Goal: Task Accomplishment & Management: Manage account settings

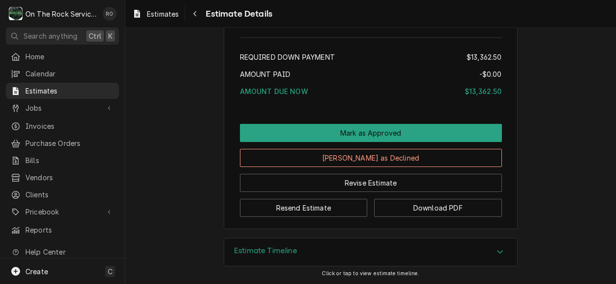
scroll to position [1955, 0]
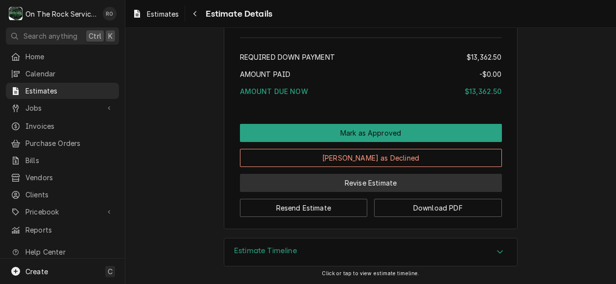
click at [363, 187] on button "Revise Estimate" at bounding box center [371, 183] width 262 height 18
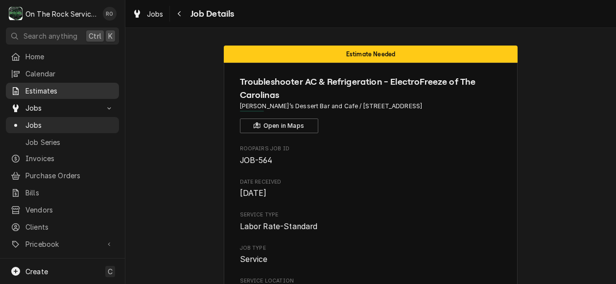
click at [59, 83] on link "Estimates" at bounding box center [62, 91] width 113 height 16
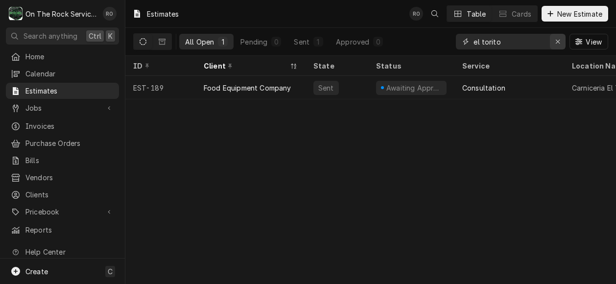
click at [557, 41] on icon "Erase input" at bounding box center [557, 41] width 5 height 7
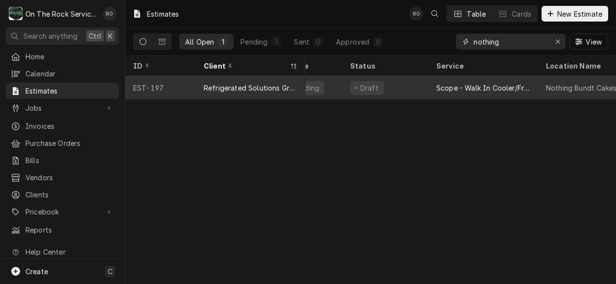
scroll to position [0, 15]
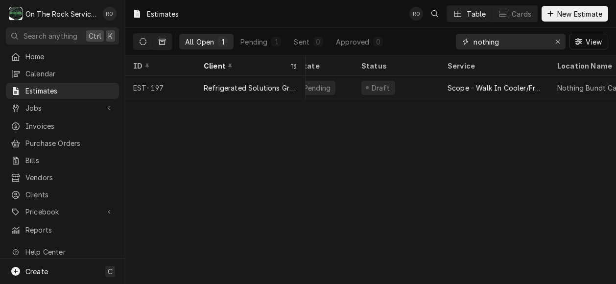
type input "nothing"
click at [166, 37] on button "Dynamic Content Wrapper" at bounding box center [162, 42] width 19 height 16
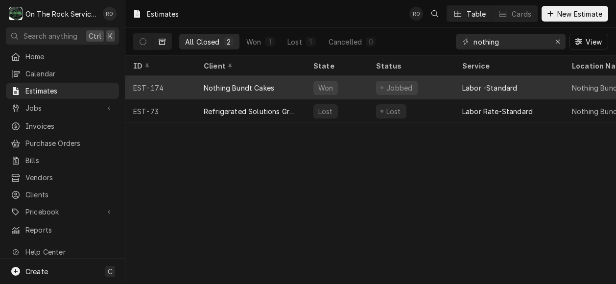
click at [432, 86] on div "Jobbed" at bounding box center [411, 87] width 86 height 23
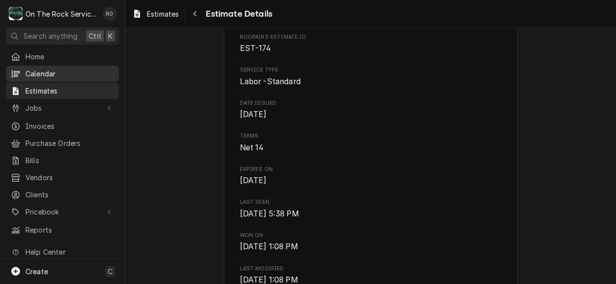
scroll to position [326, 0]
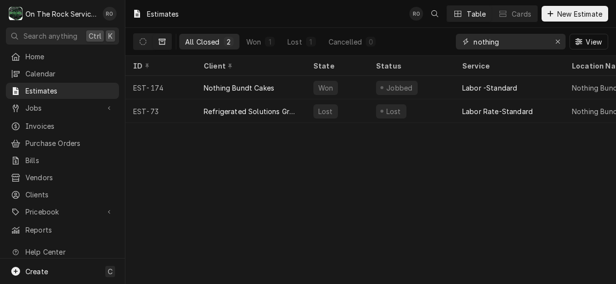
click at [522, 42] on input "nothing" at bounding box center [509, 42] width 73 height 16
click at [260, 41] on div "Won" at bounding box center [253, 42] width 15 height 10
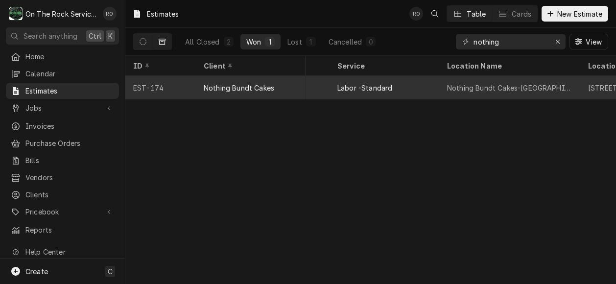
scroll to position [0, 62]
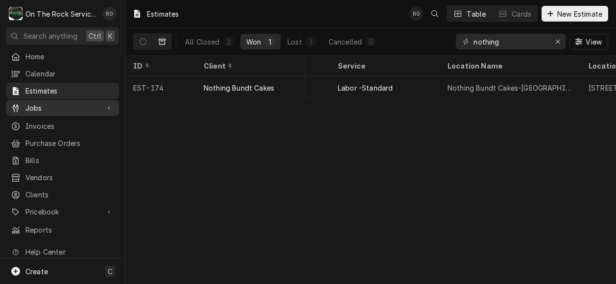
click at [57, 104] on span "Jobs" at bounding box center [62, 108] width 74 height 10
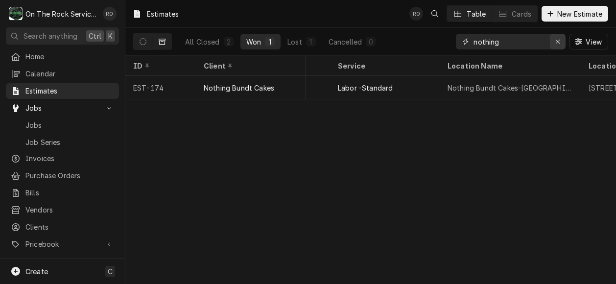
click at [560, 37] on div "Erase input" at bounding box center [558, 42] width 10 height 10
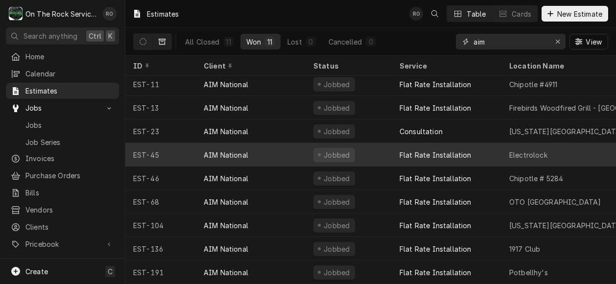
scroll to position [55, 0]
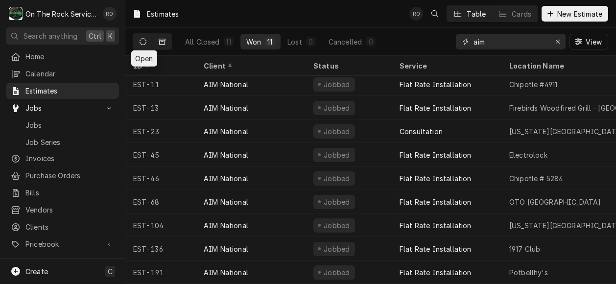
type input "aim"
click at [141, 46] on button "Dynamic Content Wrapper" at bounding box center [143, 42] width 19 height 16
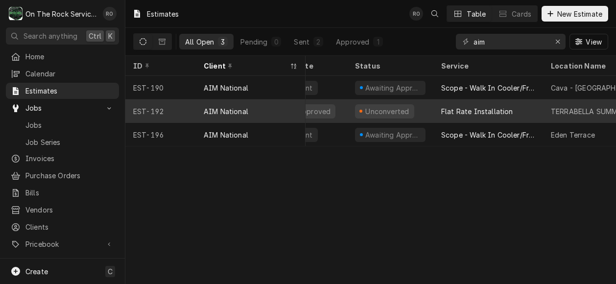
scroll to position [0, 0]
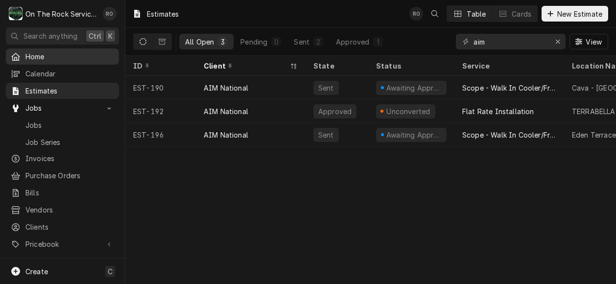
click at [44, 48] on link "Home" at bounding box center [62, 56] width 113 height 16
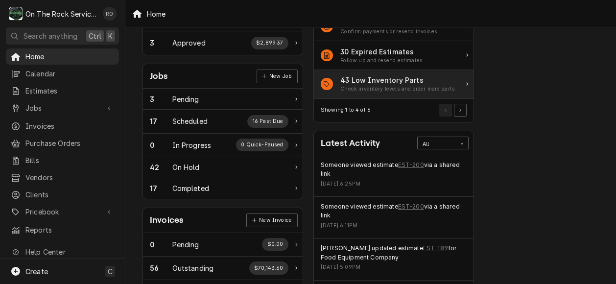
scroll to position [117, 0]
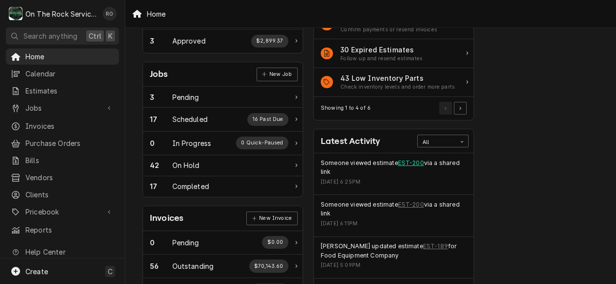
click at [416, 159] on link "EST-200" at bounding box center [411, 163] width 26 height 9
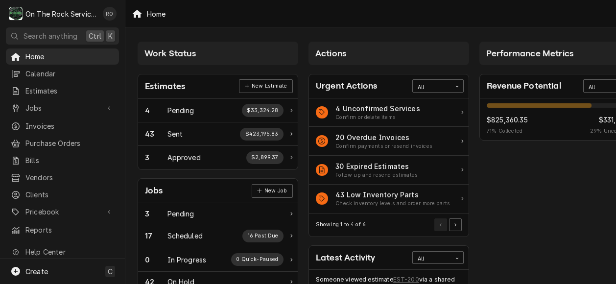
scroll to position [0, 4]
click at [35, 55] on span "Home" at bounding box center [69, 56] width 89 height 10
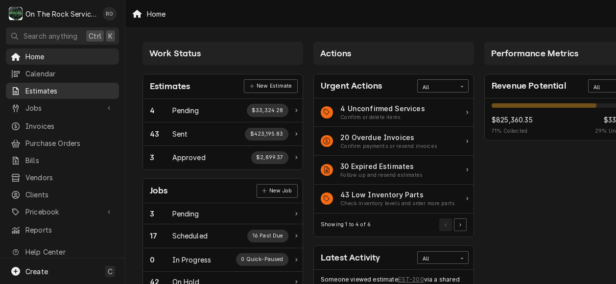
click at [58, 93] on div "Estimates" at bounding box center [62, 91] width 109 height 12
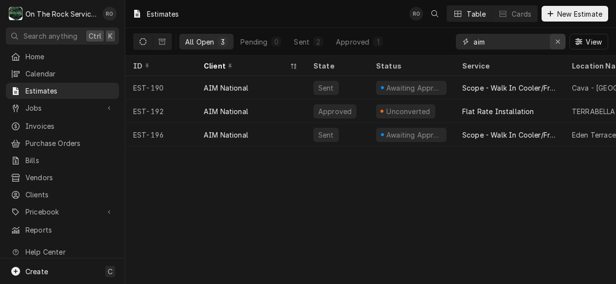
click at [553, 44] on div "Erase input" at bounding box center [558, 42] width 10 height 10
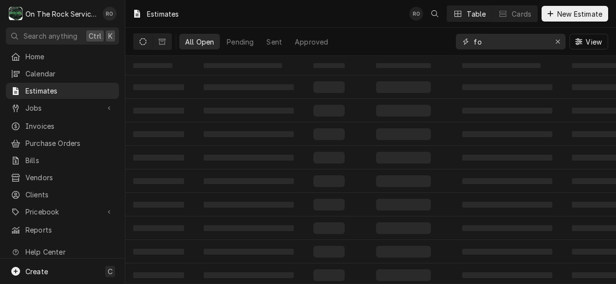
type input "f"
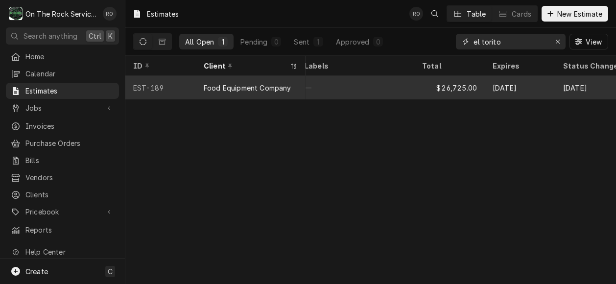
scroll to position [0, 551]
type input "el torito"
click at [522, 89] on div "Sep 10" at bounding box center [518, 87] width 70 height 23
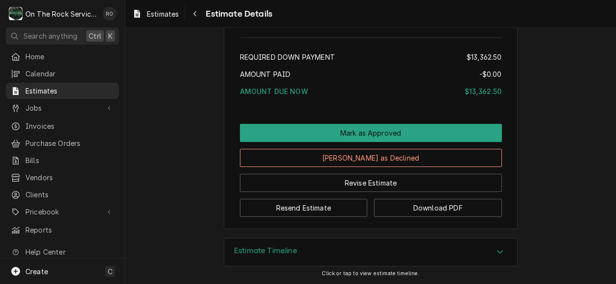
scroll to position [1955, 0]
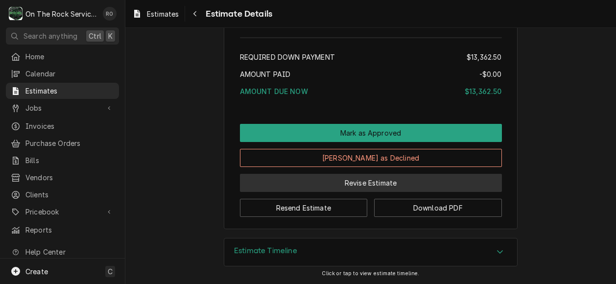
click at [370, 185] on button "Revise Estimate" at bounding box center [371, 183] width 262 height 18
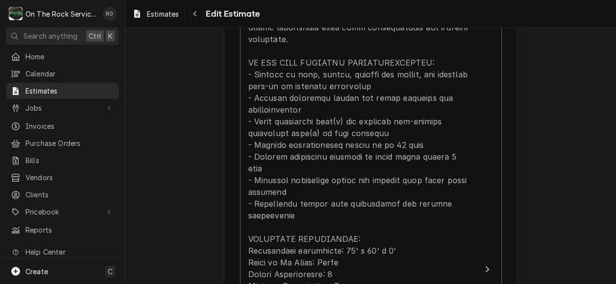
scroll to position [1079, 0]
click at [504, 211] on div "Please provide the following information to create your estimate: Client Detail…" at bounding box center [371, 83] width 294 height 2231
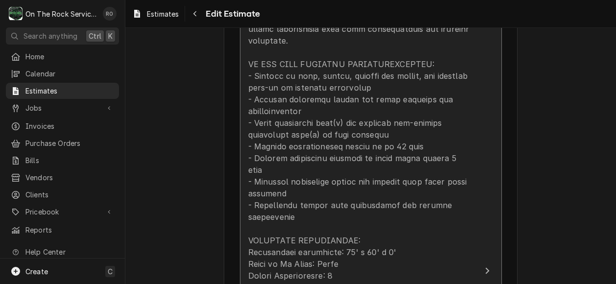
click at [492, 213] on button "Short Description Scope - Walk In Cooler/Freezer Install Unit Cost $0.00 Qty. 1…" at bounding box center [371, 271] width 262 height 768
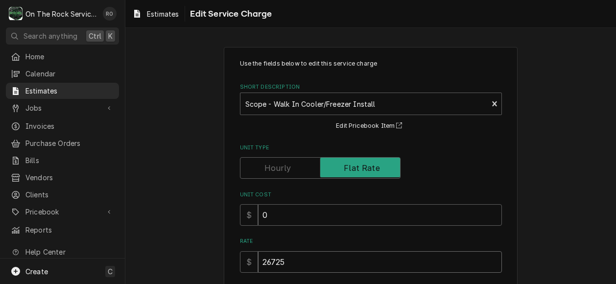
drag, startPoint x: 390, startPoint y: 269, endPoint x: 126, endPoint y: 243, distance: 265.2
type textarea "x"
type input "0"
type textarea "x"
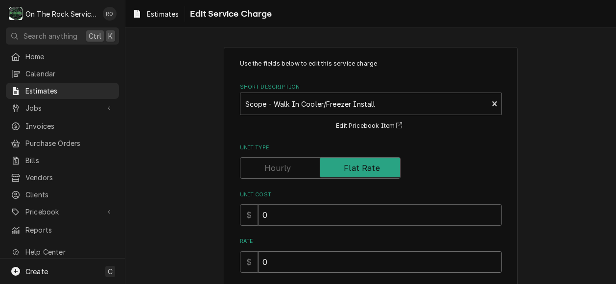
type input "0"
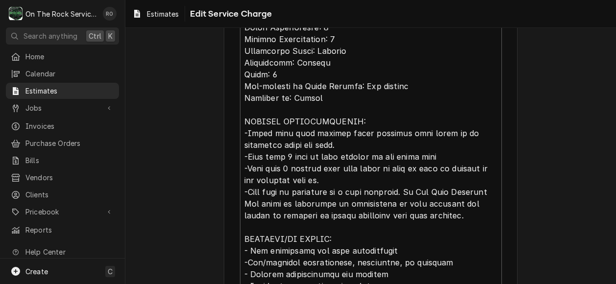
scroll to position [719, 0]
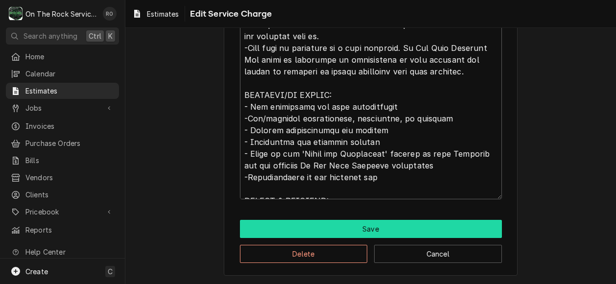
click at [359, 224] on button "Save" at bounding box center [371, 229] width 262 height 18
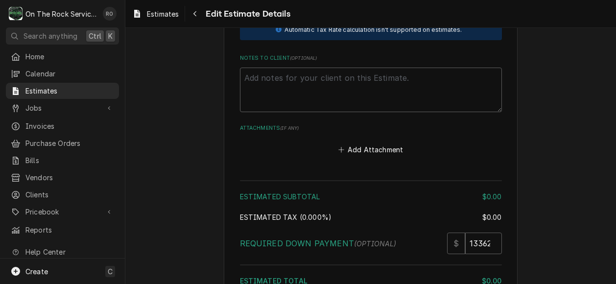
scroll to position [1917, 0]
click at [483, 232] on input "13362.50" at bounding box center [483, 243] width 37 height 22
drag, startPoint x: 483, startPoint y: 216, endPoint x: 396, endPoint y: 235, distance: 89.6
click at [396, 235] on div "Estimated Subtotal $0.00 Estimated Tax ( 0.000% ) $0.00 Required Down Payment (…" at bounding box center [371, 242] width 262 height 133
type textarea "x"
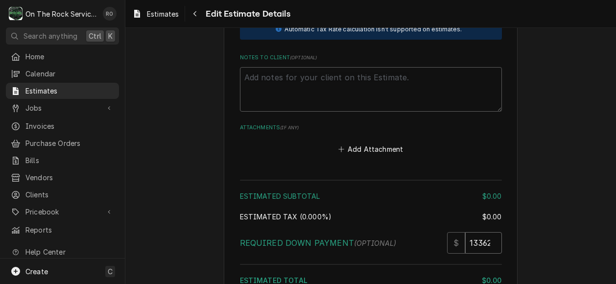
type input "02.50"
type textarea "x"
type input "02.5"
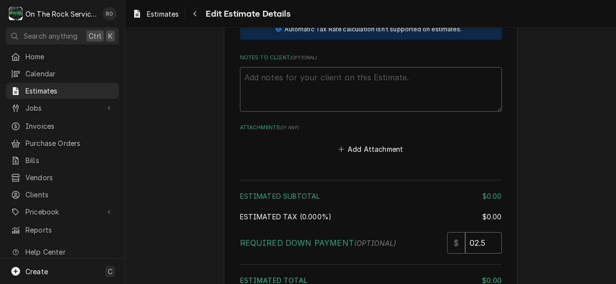
type textarea "x"
type input "02"
type textarea "x"
type input "0"
type textarea "x"
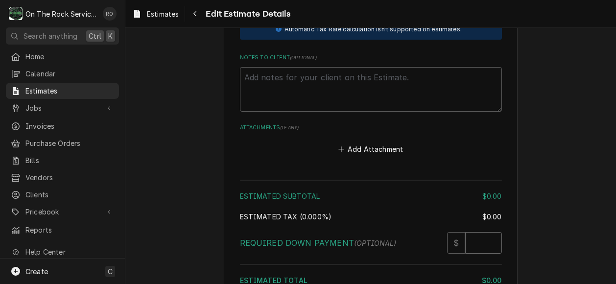
type textarea "x"
click at [482, 137] on div "Add Attachment" at bounding box center [371, 146] width 262 height 19
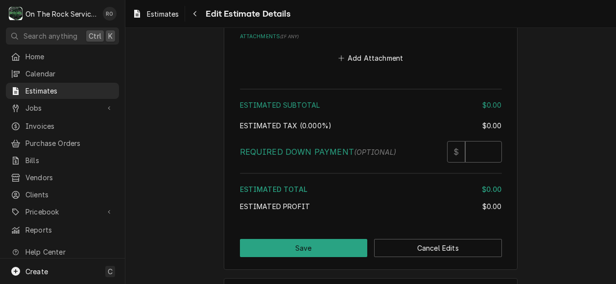
scroll to position [2026, 0]
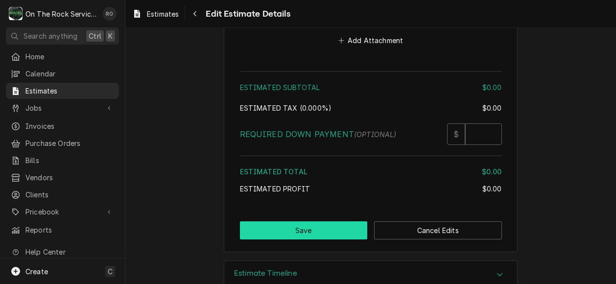
click at [308, 221] on button "Save" at bounding box center [304, 230] width 128 height 18
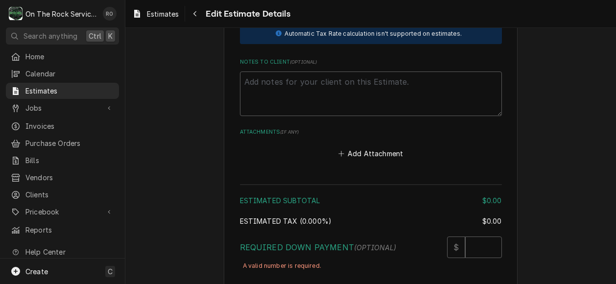
scroll to position [1924, 0]
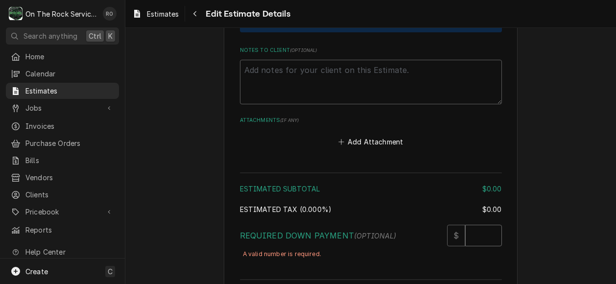
click at [478, 225] on input "Required Down Payment" at bounding box center [483, 236] width 37 height 22
type textarea "x"
type input "0"
type textarea "x"
type input "0"
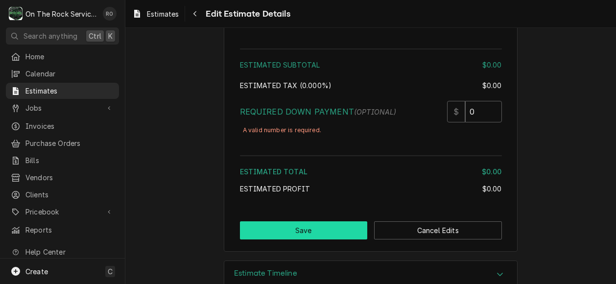
click at [313, 221] on button "Save" at bounding box center [304, 230] width 128 height 18
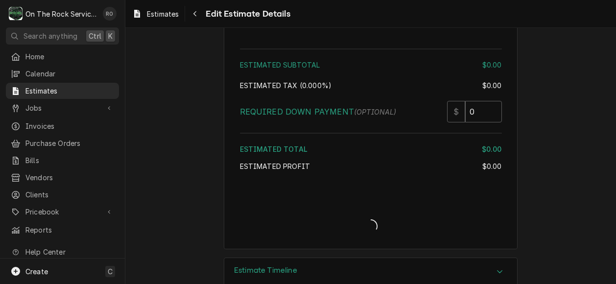
scroll to position [2045, 0]
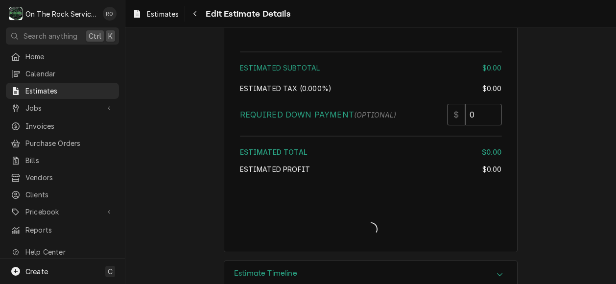
type textarea "x"
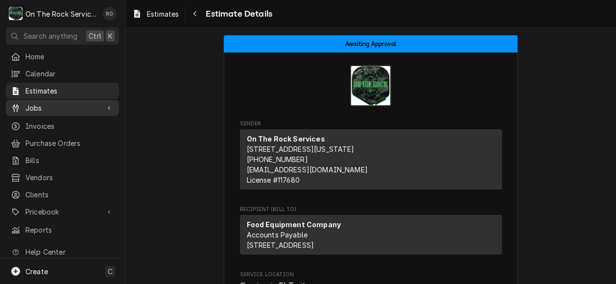
click at [63, 103] on span "Jobs" at bounding box center [62, 108] width 74 height 10
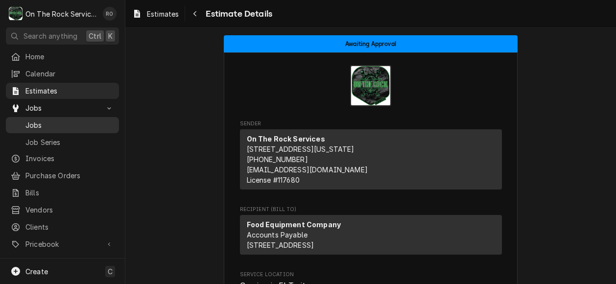
click at [78, 123] on span "Jobs" at bounding box center [69, 125] width 89 height 10
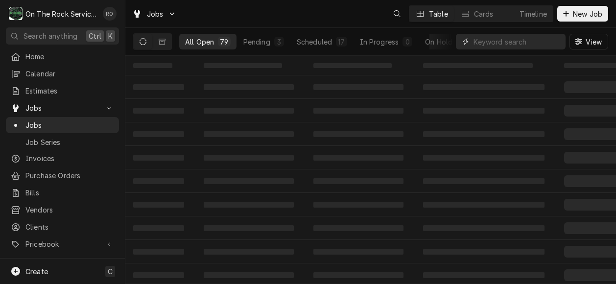
click at [551, 44] on input "Dynamic Content Wrapper" at bounding box center [516, 42] width 87 height 16
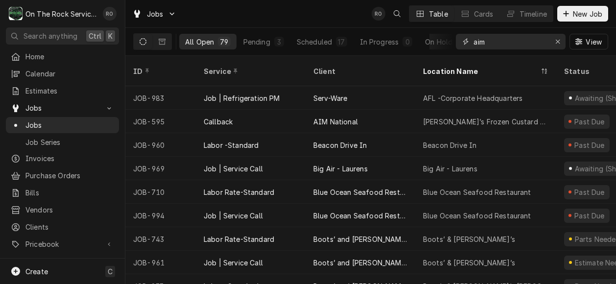
type input "aim"
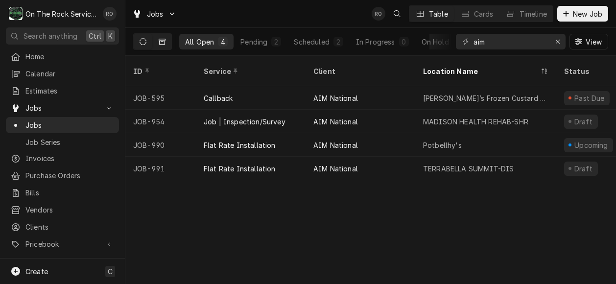
click at [161, 41] on icon "Dynamic Content Wrapper" at bounding box center [162, 41] width 7 height 7
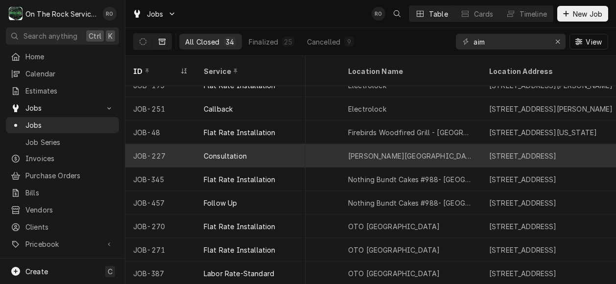
scroll to position [390, 498]
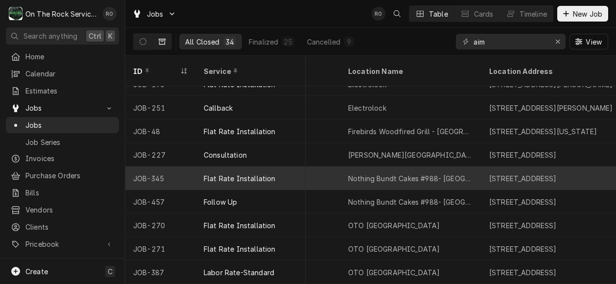
click at [428, 171] on div "Nothing Bundt Cakes #988- Boiling Springs SC" at bounding box center [410, 177] width 141 height 23
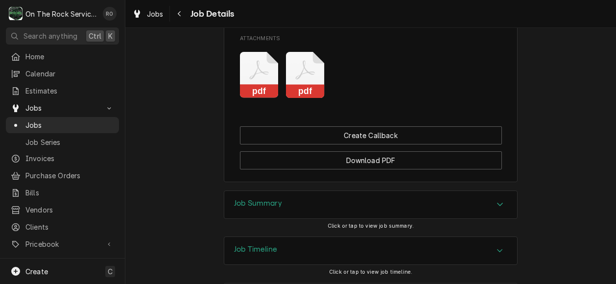
scroll to position [798, 0]
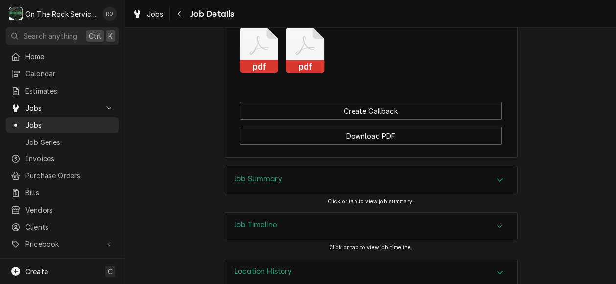
click at [438, 166] on div "Job Summary" at bounding box center [370, 179] width 293 height 27
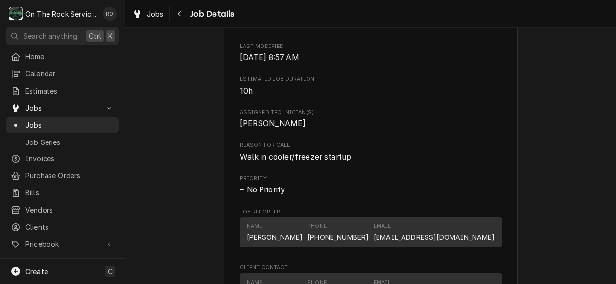
scroll to position [397, 0]
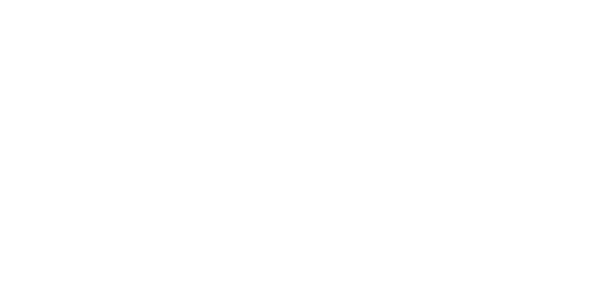
click at [359, 185] on div "Dynamic Content Wrapper" at bounding box center [308, 142] width 616 height 284
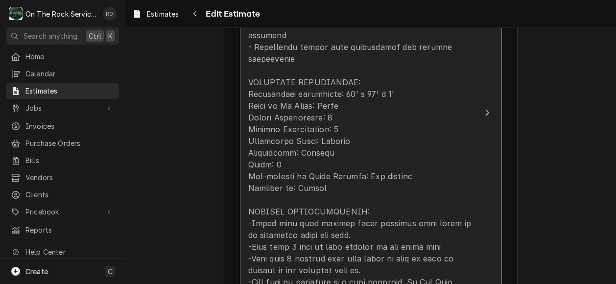
click at [392, 165] on div "Update Line Item" at bounding box center [360, 164] width 225 height 646
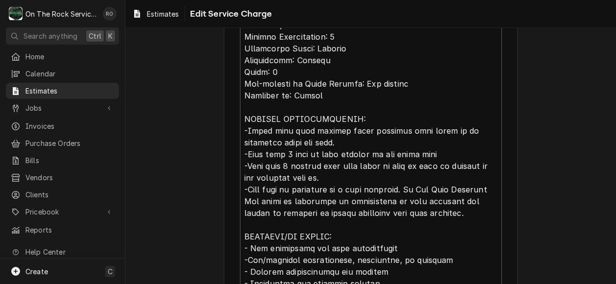
scroll to position [567, 0]
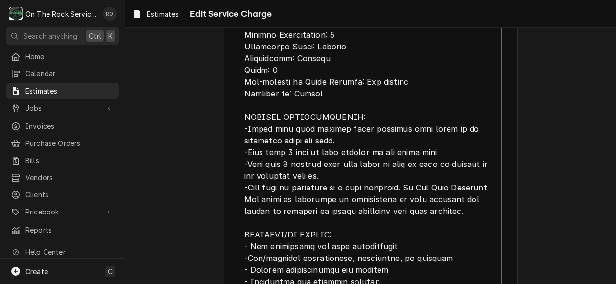
click at [362, 151] on textarea "Service Summary ( optional )" at bounding box center [371, 64] width 262 height 573
type textarea "x"
type textarea "Complete walk-in cooler/freezer installation service including receiving on sit…"
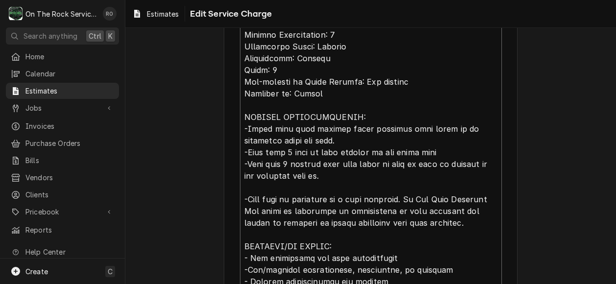
type textarea "x"
type textarea "Complete walk-in cooler/freezer installation service including receiving on sit…"
type textarea "x"
type textarea "Complete walk-in cooler/freezer installation service including receiving on sit…"
type textarea "x"
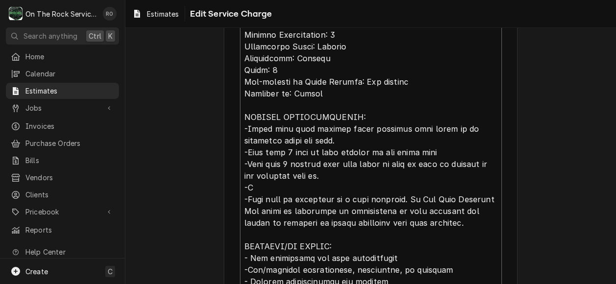
type textarea "Complete walk-in cooler/freezer installation service including receiving on sit…"
type textarea "x"
type textarea "Complete walk-in cooler/freezer installation service including receiving on sit…"
type textarea "x"
type textarea "Complete walk-in cooler/freezer installation service including receiving on sit…"
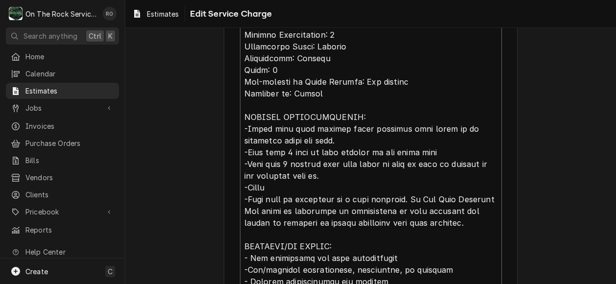
type textarea "x"
type textarea "Complete walk-in cooler/freezer installation service including receiving on sit…"
type textarea "x"
type textarea "Complete walk-in cooler/freezer installation service including receiving on sit…"
type textarea "x"
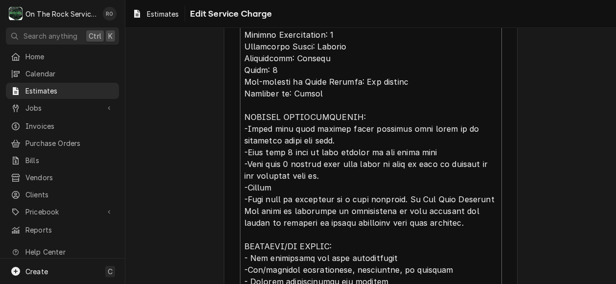
type textarea "Complete walk-in cooler/freezer installation service including receiving on sit…"
type textarea "x"
type textarea "Complete walk-in cooler/freezer installation service including receiving on sit…"
type textarea "x"
type textarea "Complete walk-in cooler/freezer installation service including receiving on sit…"
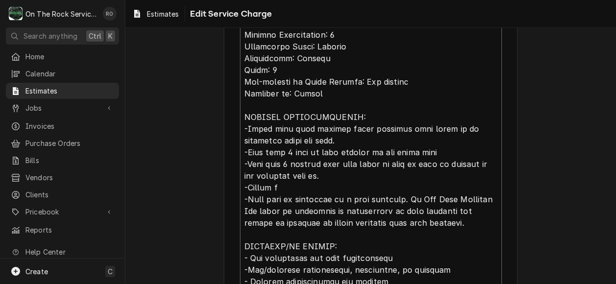
type textarea "x"
type textarea "Complete walk-in cooler/freezer installation service including receiving on sit…"
type textarea "x"
type textarea "Complete walk-in cooler/freezer installation service including receiving on sit…"
type textarea "x"
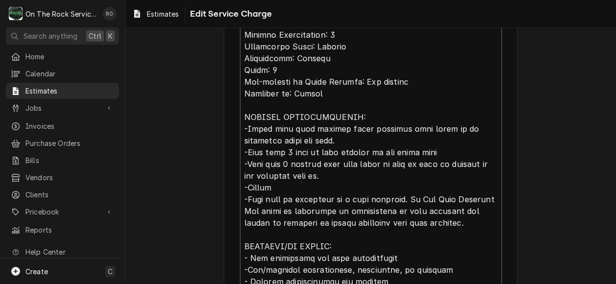
type textarea "Complete walk-in cooler/freezer installation service including receiving on sit…"
type textarea "x"
type textarea "Complete walk-in cooler/freezer installation service including receiving on sit…"
type textarea "x"
type textarea "Complete walk-in cooler/freezer installation service including receiving on sit…"
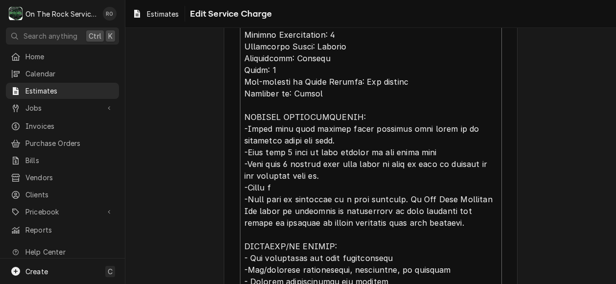
type textarea "x"
type textarea "Complete walk-in cooler/freezer installation service including receiving on sit…"
type textarea "x"
type textarea "Complete walk-in cooler/freezer installation service including receiving on sit…"
type textarea "x"
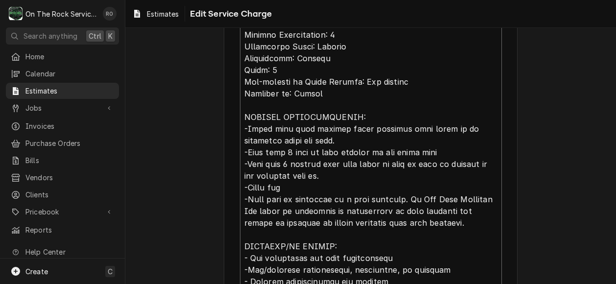
type textarea "Complete walk-in cooler/freezer installation service including receiving on sit…"
type textarea "x"
type textarea "Complete walk-in cooler/freezer installation service including receiving on sit…"
type textarea "x"
type textarea "Complete walk-in cooler/freezer installation service including receiving on sit…"
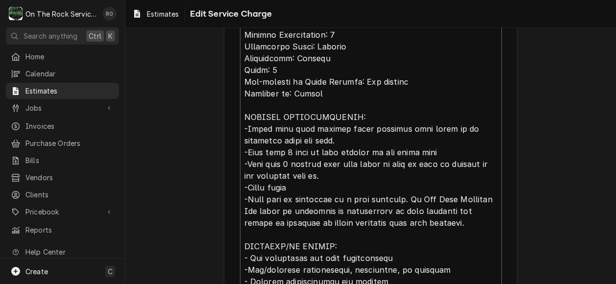
type textarea "x"
type textarea "Complete walk-in cooler/freezer installation service including receiving on sit…"
type textarea "x"
type textarea "Complete walk-in cooler/freezer installation service including receiving on sit…"
type textarea "x"
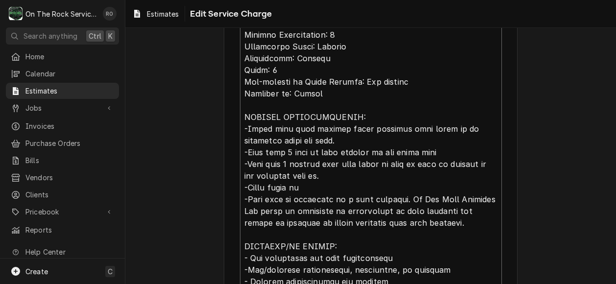
type textarea "Complete walk-in cooler/freezer installation service including receiving on sit…"
type textarea "x"
type textarea "Complete walk-in cooler/freezer installation service including receiving on sit…"
type textarea "x"
type textarea "Complete walk-in cooler/freezer installation service including receiving on sit…"
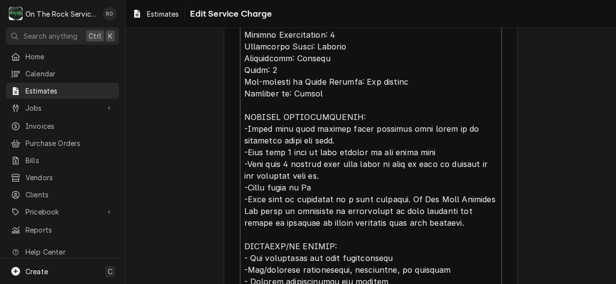
type textarea "x"
type textarea "Complete walk-in cooler/freezer installation service including receiving on sit…"
type textarea "x"
type textarea "Complete walk-in cooler/freezer installation service including receiving on sit…"
type textarea "x"
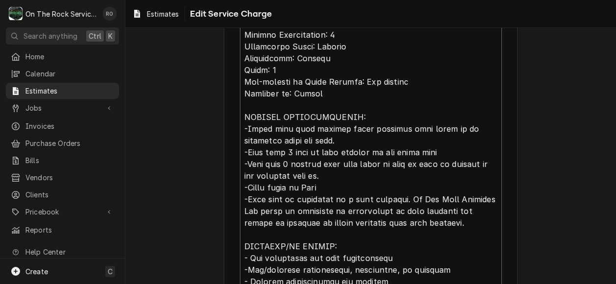
type textarea "Complete walk-in cooler/freezer installation service including receiving on sit…"
type textarea "x"
type textarea "Complete walk-in cooler/freezer installation service including receiving on sit…"
type textarea "x"
type textarea "Complete walk-in cooler/freezer installation service including receiving on sit…"
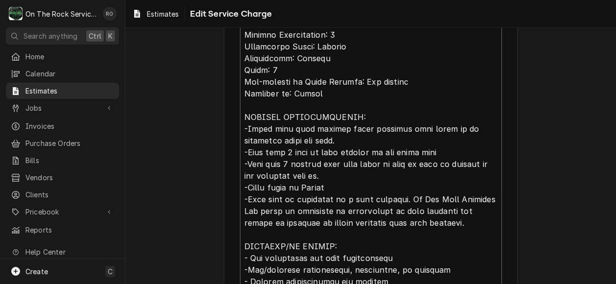
type textarea "x"
type textarea "Complete walk-in cooler/freezer installation service including receiving on sit…"
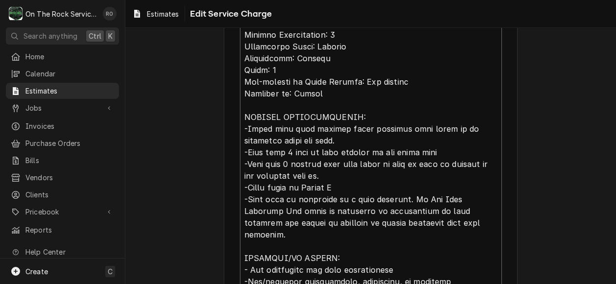
type textarea "x"
type textarea "Complete walk-in cooler/freezer installation service including receiving on sit…"
type textarea "x"
type textarea "Complete walk-in cooler/freezer installation service including receiving on sit…"
type textarea "x"
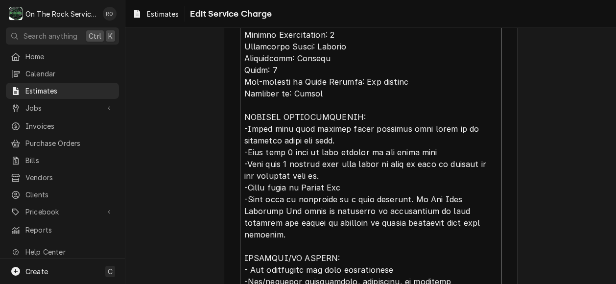
type textarea "Complete walk-in cooler/freezer installation service including receiving on sit…"
type textarea "x"
type textarea "Complete walk-in cooler/freezer installation service including receiving on sit…"
type textarea "x"
type textarea "Complete walk-in cooler/freezer installation service including receiving on sit…"
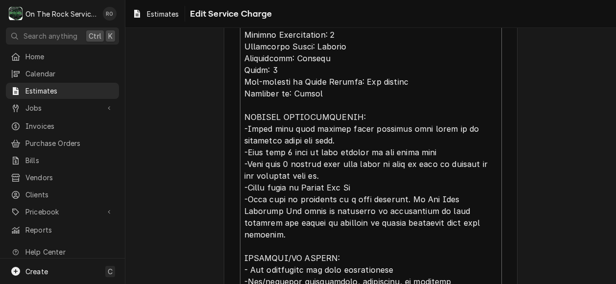
type textarea "x"
type textarea "Complete walk-in cooler/freezer installation service including receiving on sit…"
type textarea "x"
type textarea "Complete walk-in cooler/freezer installation service including receiving on sit…"
type textarea "x"
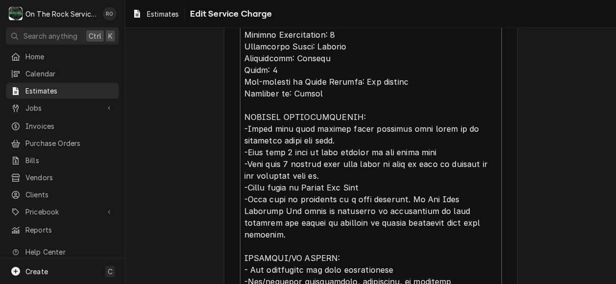
type textarea "Complete walk-in cooler/freezer installation service including receiving on sit…"
type textarea "x"
type textarea "Complete walk-in cooler/freezer installation service including receiving on sit…"
type textarea "x"
type textarea "Complete walk-in cooler/freezer installation service including receiving on sit…"
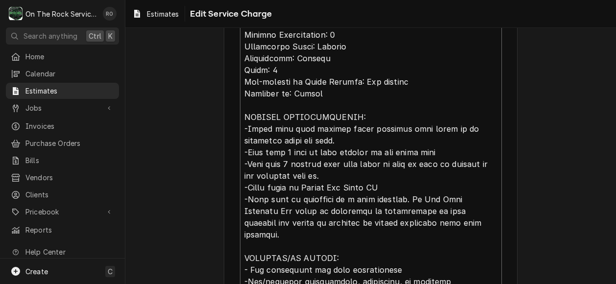
type textarea "x"
type textarea "Complete walk-in cooler/freezer installation service including receiving on sit…"
type textarea "x"
type textarea "Complete walk-in cooler/freezer installation service including receiving on sit…"
type textarea "x"
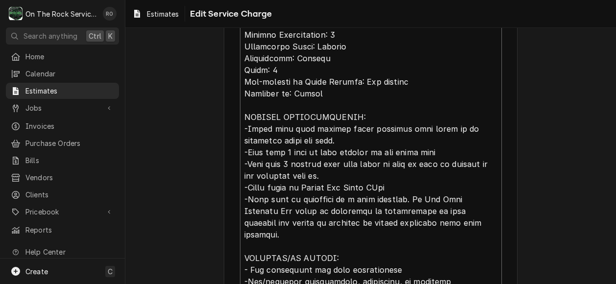
type textarea "Complete walk-in cooler/freezer installation service including receiving on sit…"
type textarea "x"
type textarea "Complete walk-in cooler/freezer installation service including receiving on sit…"
type textarea "x"
type textarea "Complete walk-in cooler/freezer installation service including receiving on sit…"
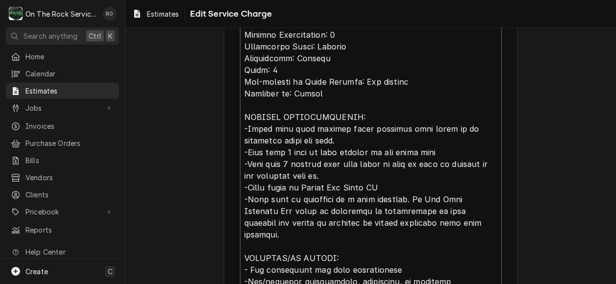
type textarea "x"
type textarea "Complete walk-in cooler/freezer installation service including receiving on sit…"
type textarea "x"
type textarea "Complete walk-in cooler/freezer installation service including receiving on sit…"
type textarea "x"
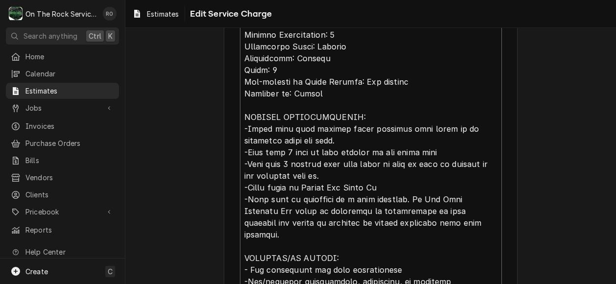
type textarea "Complete walk-in cooler/freezer installation service including receiving on sit…"
type textarea "x"
type textarea "Complete walk-in cooler/freezer installation service including receiving on sit…"
type textarea "x"
type textarea "Complete walk-in cooler/freezer installation service including receiving on sit…"
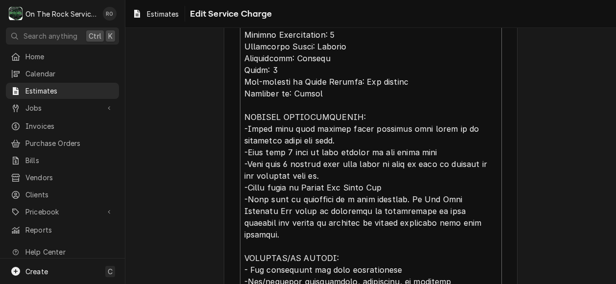
type textarea "x"
type textarea "Complete walk-in cooler/freezer installation service including receiving on sit…"
type textarea "x"
type textarea "Complete walk-in cooler/freezer installation service including receiving on sit…"
type textarea "x"
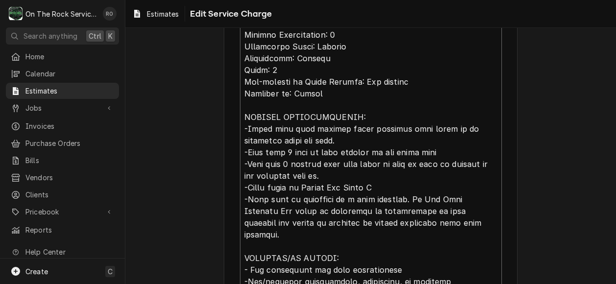
type textarea "Complete walk-in cooler/freezer installation service including receiving on sit…"
type textarea "x"
type textarea "Complete walk-in cooler/freezer installation service including receiving on sit…"
type textarea "x"
type textarea "Complete walk-in cooler/freezer installation service including receiving on sit…"
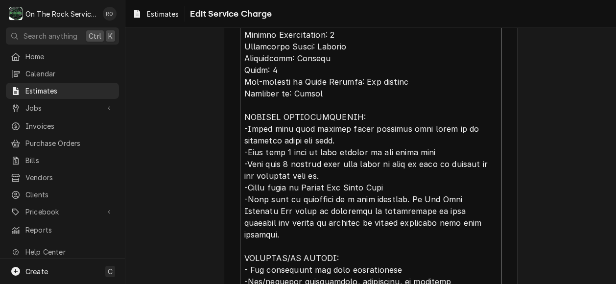
type textarea "x"
type textarea "Complete walk-in cooler/freezer installation service including receiving on sit…"
type textarea "x"
type textarea "Complete walk-in cooler/freezer installation service including receiving on sit…"
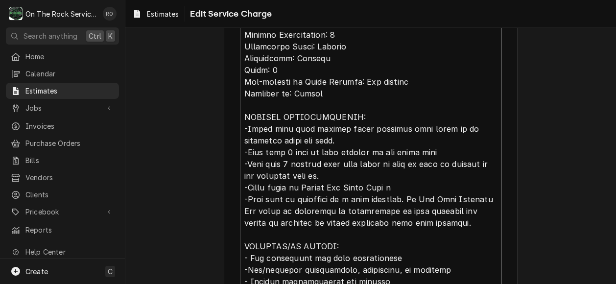
type textarea "x"
type textarea "Complete walk-in cooler/freezer installation service including receiving on sit…"
type textarea "x"
type textarea "Complete walk-in cooler/freezer installation service including receiving on sit…"
type textarea "x"
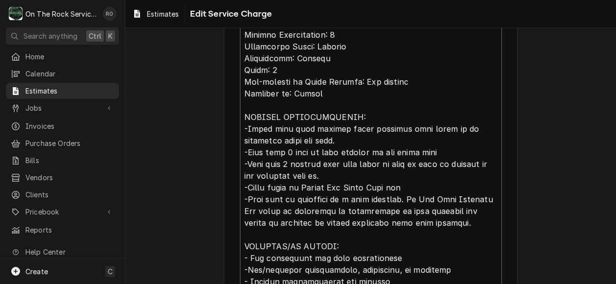
type textarea "Complete walk-in cooler/freezer installation service including receiving on sit…"
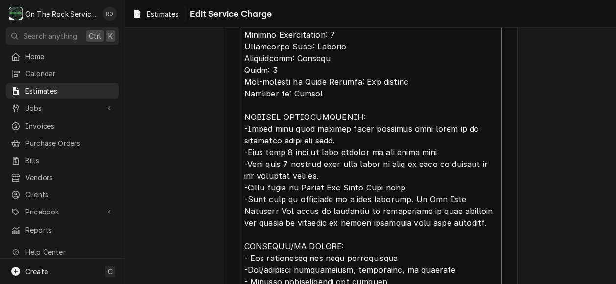
type textarea "x"
type textarea "Complete walk-in cooler/freezer installation service including receiving on sit…"
type textarea "x"
type textarea "Complete walk-in cooler/freezer installation service including receiving on sit…"
type textarea "x"
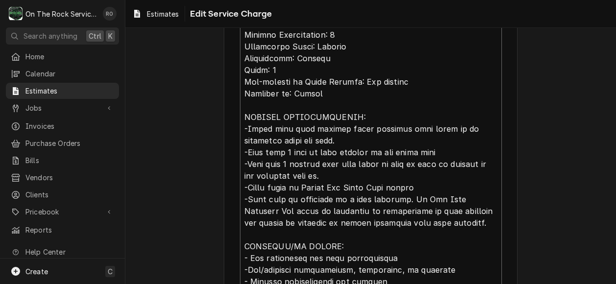
type textarea "Complete walk-in cooler/freezer installation service including receiving on sit…"
type textarea "x"
type textarea "Complete walk-in cooler/freezer installation service including receiving on sit…"
type textarea "x"
type textarea "Complete walk-in cooler/freezer installation service including receiving on sit…"
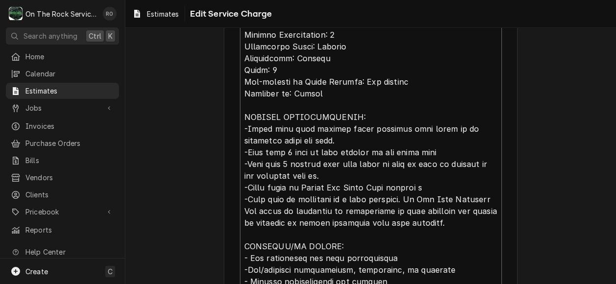
type textarea "x"
type textarea "Complete walk-in cooler/freezer installation service including receiving on sit…"
type textarea "x"
type textarea "Complete walk-in cooler/freezer installation service including receiving on sit…"
type textarea "x"
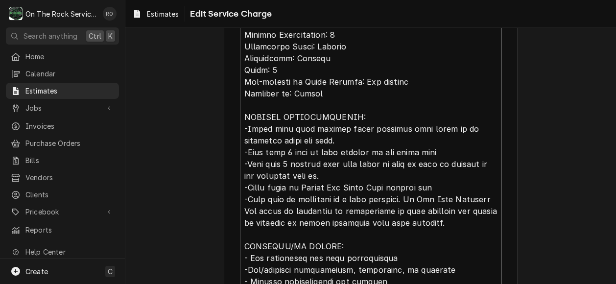
type textarea "Complete walk-in cooler/freezer installation service including receiving on sit…"
type textarea "x"
type textarea "Complete walk-in cooler/freezer installation service including receiving on sit…"
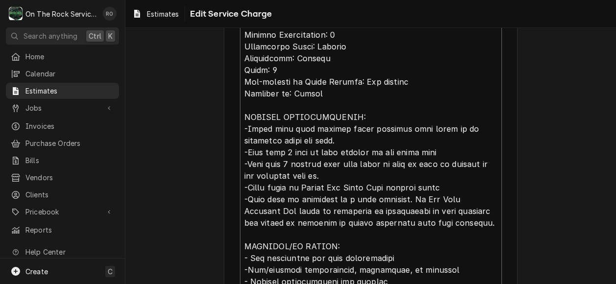
type textarea "x"
type textarea "Complete walk-in cooler/freezer installation service including receiving on sit…"
type textarea "x"
type textarea "Complete walk-in cooler/freezer installation service including receiving on sit…"
type textarea "x"
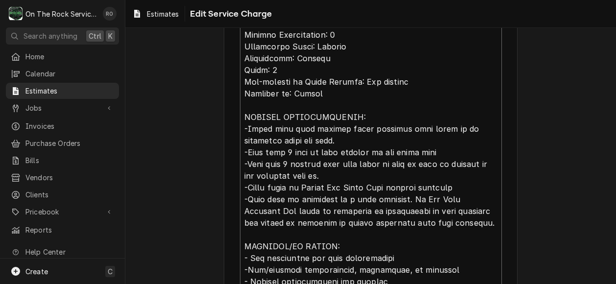
type textarea "Complete walk-in cooler/freezer installation service including receiving on sit…"
type textarea "x"
type textarea "Complete walk-in cooler/freezer installation service including receiving on sit…"
type textarea "x"
type textarea "Complete walk-in cooler/freezer installation service including receiving on sit…"
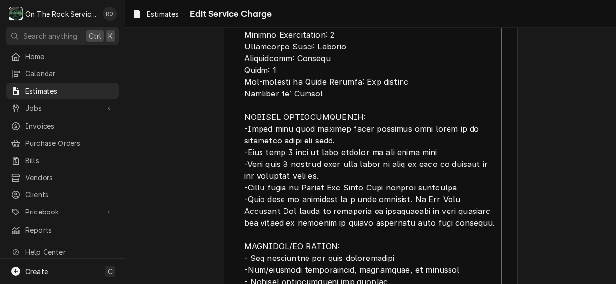
type textarea "x"
type textarea "Complete walk-in cooler/freezer installation service including receiving on sit…"
type textarea "x"
type textarea "Complete walk-in cooler/freezer installation service including receiving on sit…"
type textarea "x"
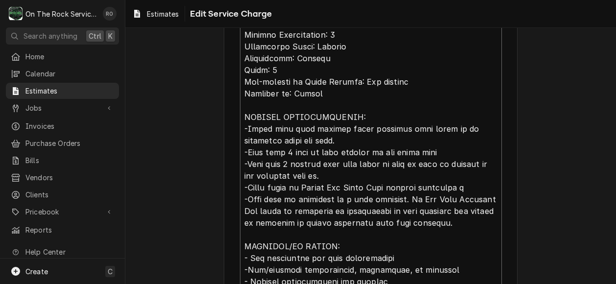
type textarea "Complete walk-in cooler/freezer installation service including receiving on sit…"
type textarea "x"
type textarea "Complete walk-in cooler/freezer installation service including receiving on sit…"
type textarea "x"
type textarea "Complete walk-in cooler/freezer installation service including receiving on sit…"
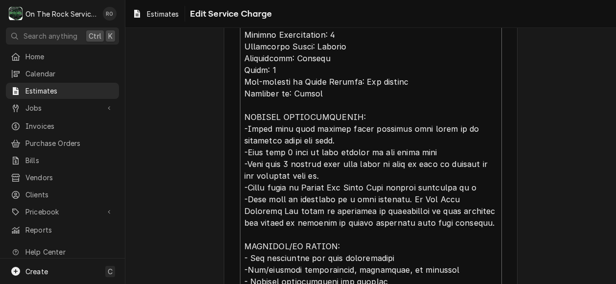
type textarea "x"
type textarea "Complete walk-in cooler/freezer installation service including receiving on sit…"
type textarea "x"
type textarea "Complete walk-in cooler/freezer installation service including receiving on sit…"
type textarea "x"
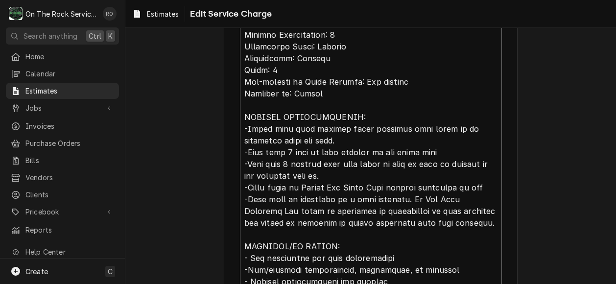
type textarea "Complete walk-in cooler/freezer installation service including receiving on sit…"
type textarea "x"
type textarea "Complete walk-in cooler/freezer installation service including receiving on sit…"
type textarea "x"
type textarea "Complete walk-in cooler/freezer installation service including receiving on sit…"
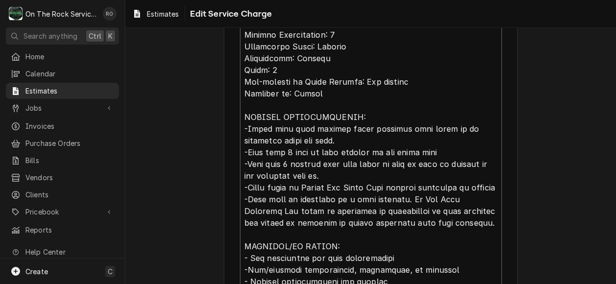
type textarea "x"
type textarea "Complete walk-in cooler/freezer installation service including receiving on sit…"
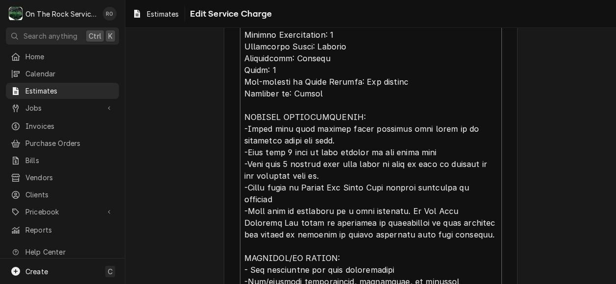
type textarea "x"
type textarea "Complete walk-in cooler/freezer installation service including receiving on sit…"
type textarea "x"
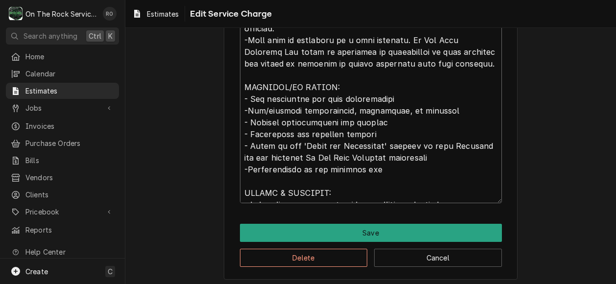
scroll to position [743, 0]
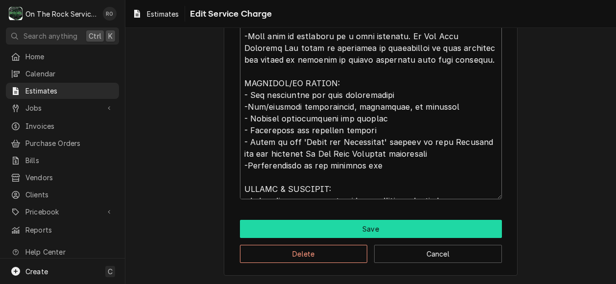
type textarea "Complete walk-in cooler/freezer installation service including receiving on sit…"
click at [362, 227] on button "Save" at bounding box center [371, 229] width 262 height 18
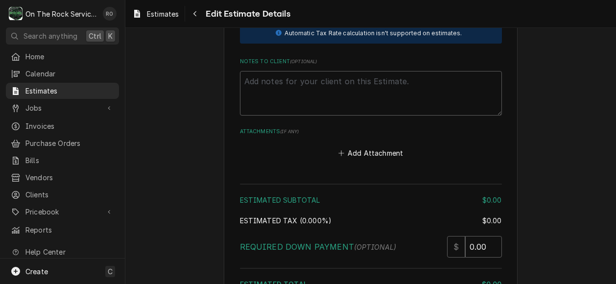
scroll to position [2049, 0]
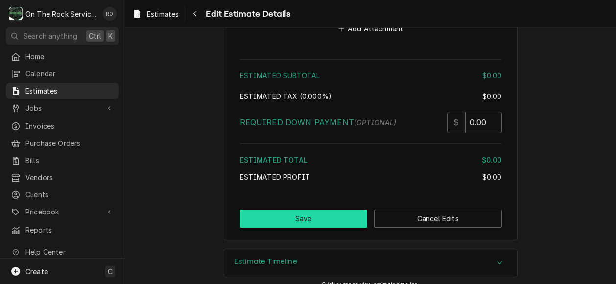
click at [315, 210] on button "Save" at bounding box center [304, 219] width 128 height 18
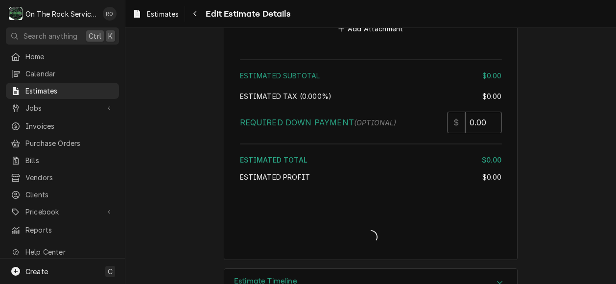
type textarea "x"
